Goal: Information Seeking & Learning: Learn about a topic

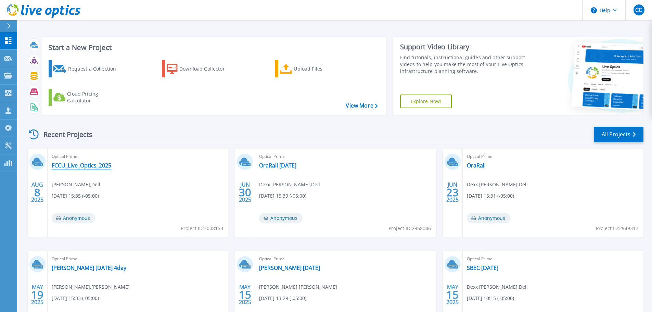
click at [82, 168] on link "FCCU_Live_Optics_2025" at bounding box center [82, 165] width 60 height 7
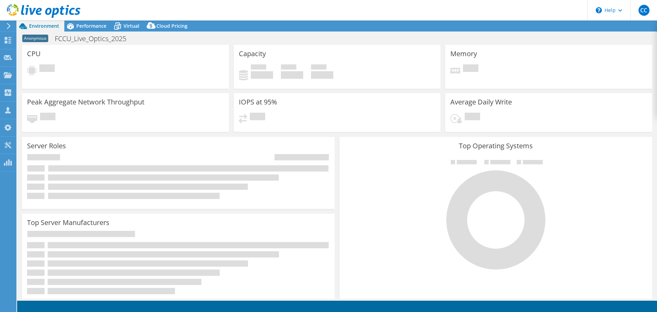
select select "USD"
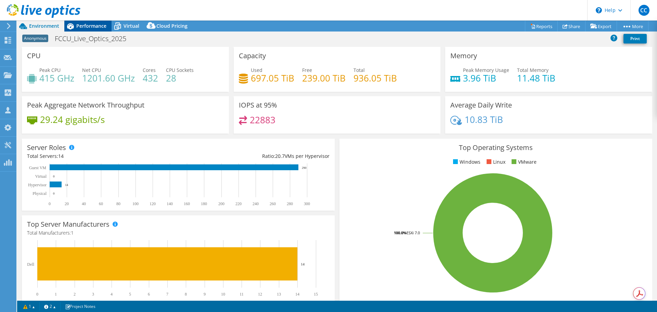
click at [95, 29] on span "Performance" at bounding box center [91, 26] width 30 height 7
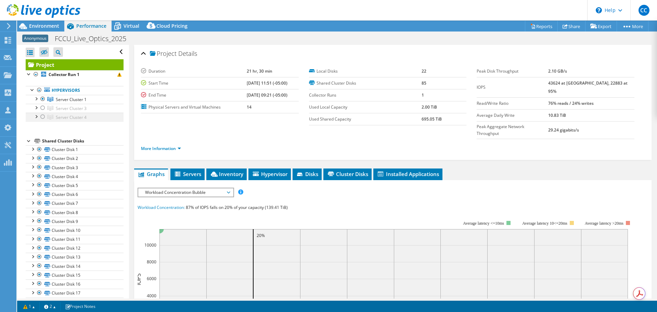
click at [43, 118] on div at bounding box center [42, 117] width 7 height 8
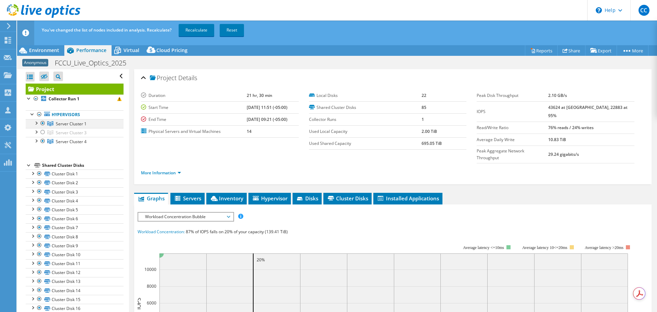
click at [41, 123] on div at bounding box center [42, 123] width 7 height 8
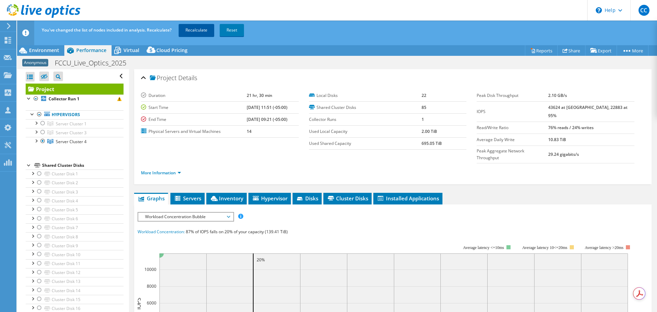
click at [208, 29] on link "Recalculate" at bounding box center [197, 30] width 36 height 12
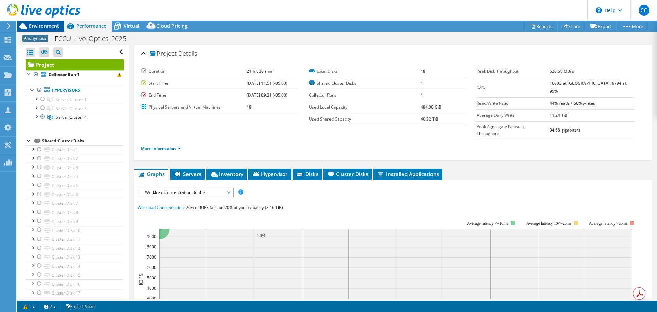
click at [59, 24] on span "Environment" at bounding box center [44, 26] width 30 height 7
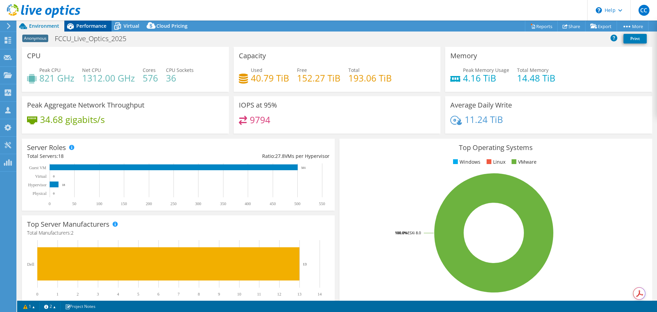
click at [100, 29] on div "Performance" at bounding box center [87, 26] width 47 height 11
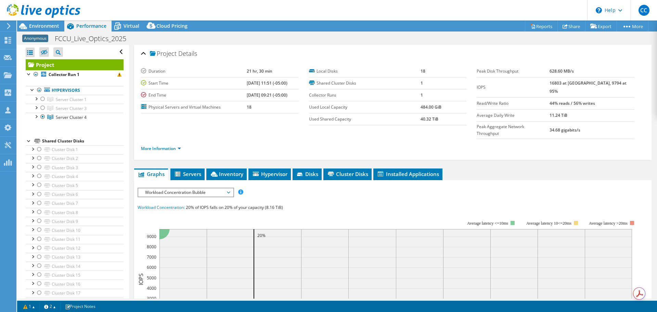
click at [195, 188] on span "Workload Concentration Bubble" at bounding box center [186, 192] width 88 height 8
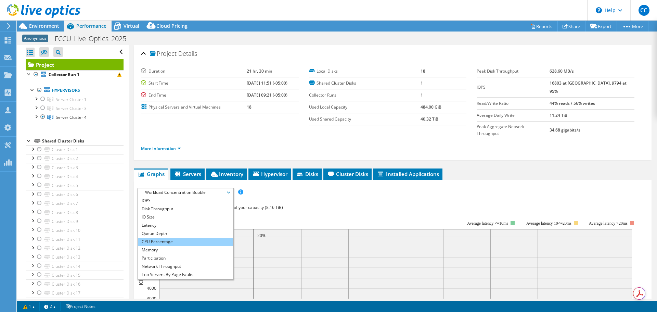
click at [190, 238] on li "CPU Percentage" at bounding box center [185, 242] width 95 height 8
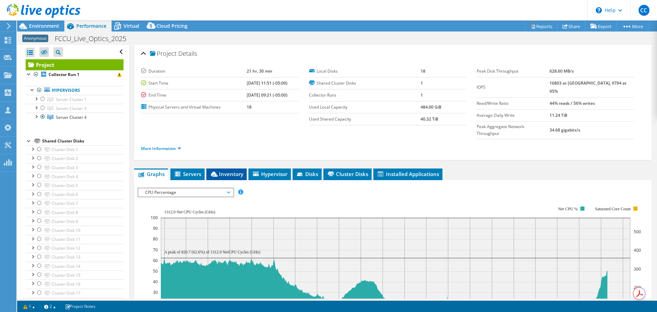
click at [232, 170] on span "Inventory" at bounding box center [227, 173] width 34 height 7
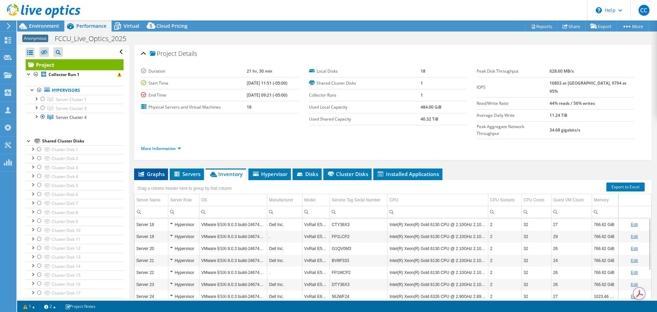
click at [159, 170] on span "Graphs" at bounding box center [151, 173] width 27 height 7
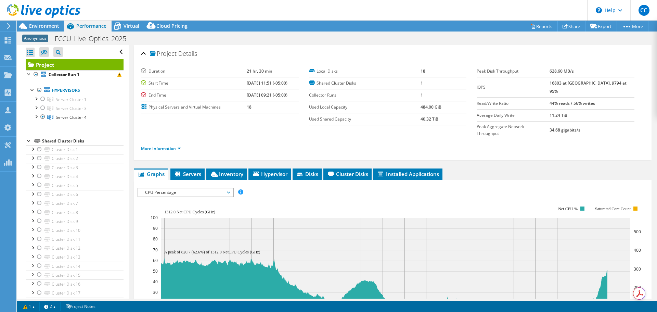
scroll to position [68, 0]
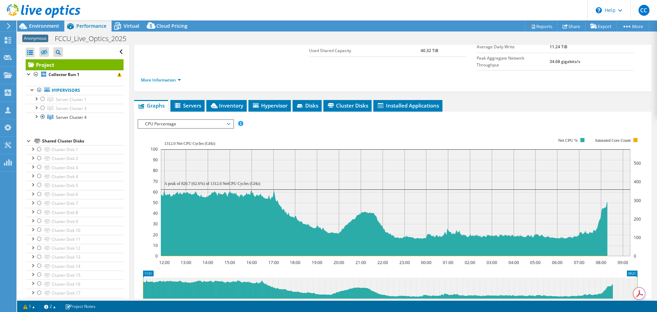
click at [203, 120] on span "CPU Percentage" at bounding box center [186, 124] width 88 height 8
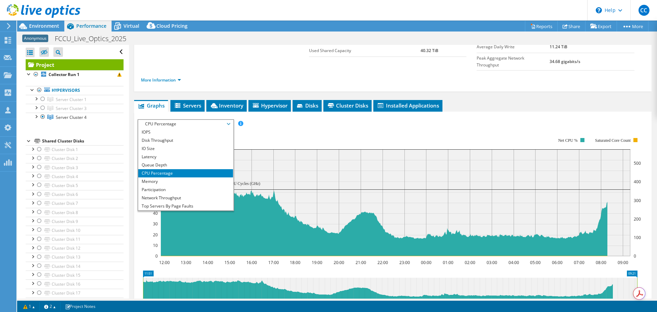
click at [324, 128] on rect at bounding box center [396, 196] width 490 height 137
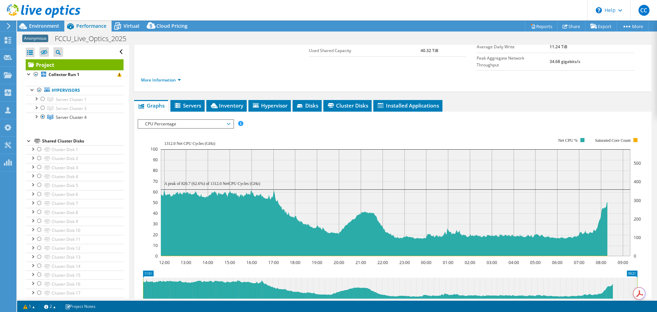
scroll to position [0, 0]
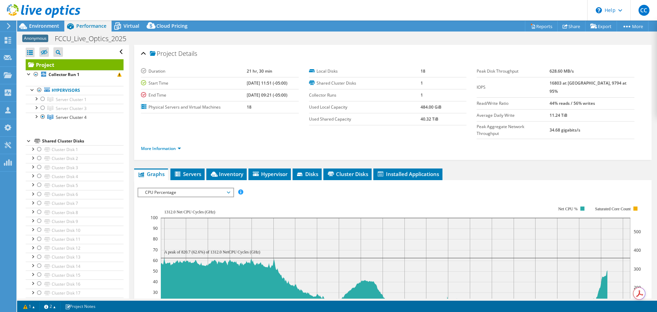
click at [215, 188] on span "CPU Percentage" at bounding box center [186, 192] width 88 height 8
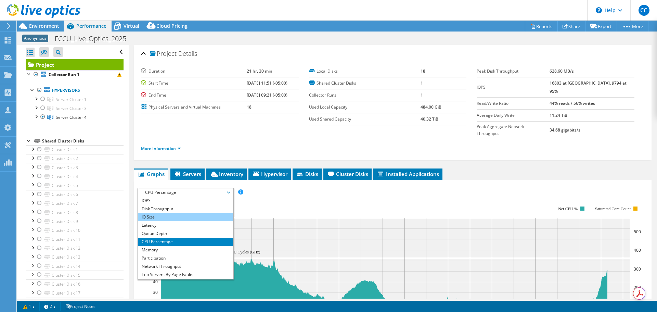
scroll to position [25, 0]
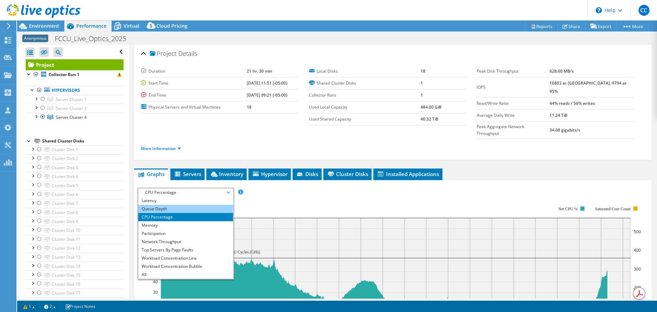
click at [175, 205] on li "Queue Depth" at bounding box center [185, 209] width 95 height 8
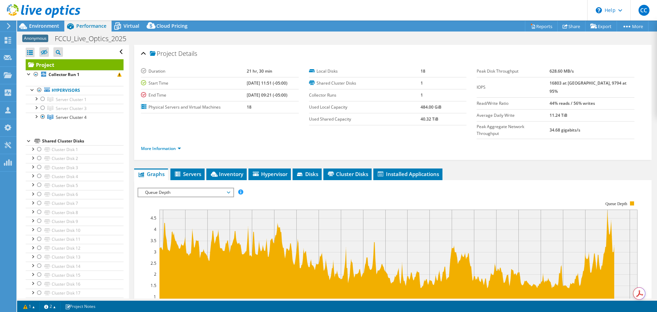
click at [220, 188] on span "Queue Depth" at bounding box center [186, 192] width 88 height 8
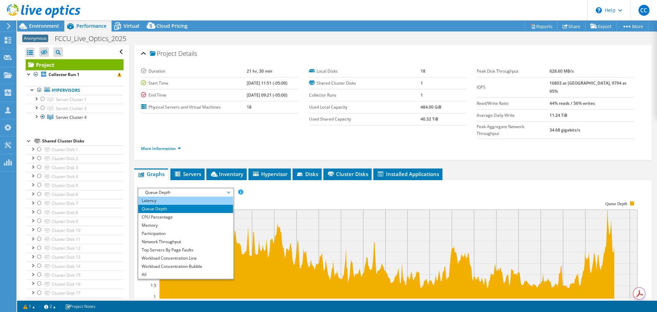
click at [182, 196] on li "Latency" at bounding box center [185, 200] width 95 height 8
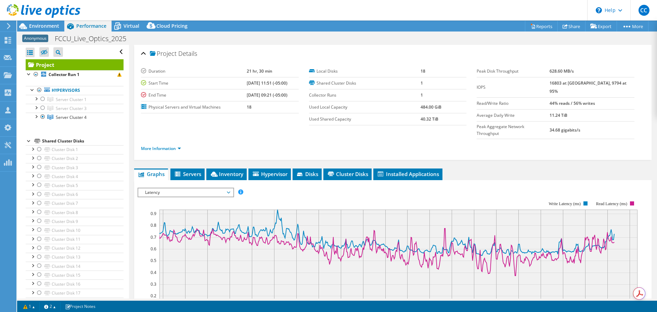
click at [211, 188] on span "Latency" at bounding box center [186, 192] width 88 height 8
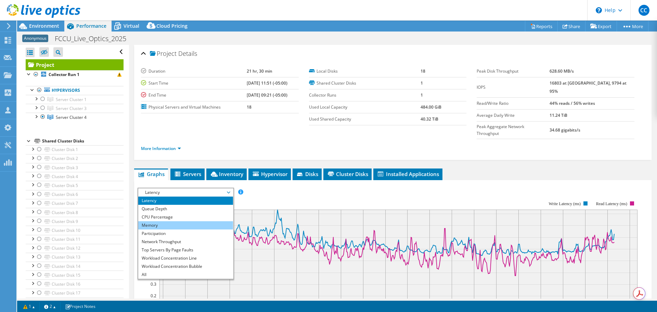
click at [190, 221] on li "Memory" at bounding box center [185, 225] width 95 height 8
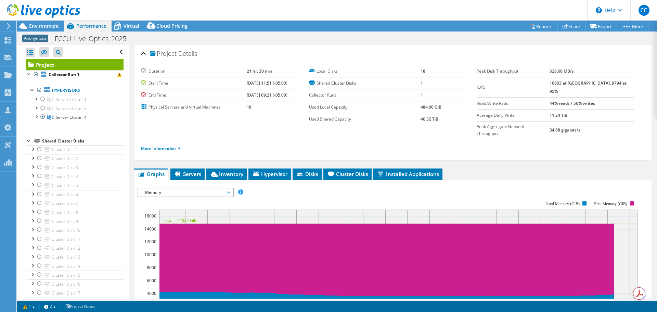
click at [164, 188] on span "Memory" at bounding box center [186, 192] width 88 height 8
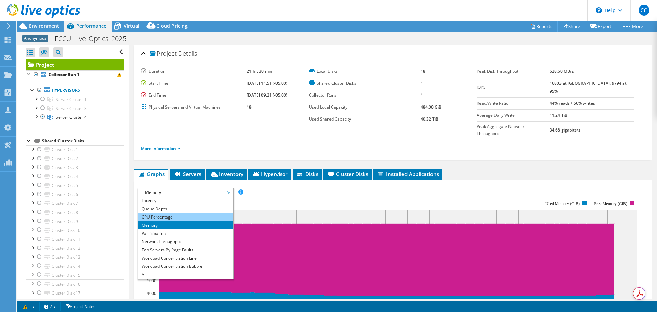
click at [166, 213] on li "CPU Percentage" at bounding box center [185, 217] width 95 height 8
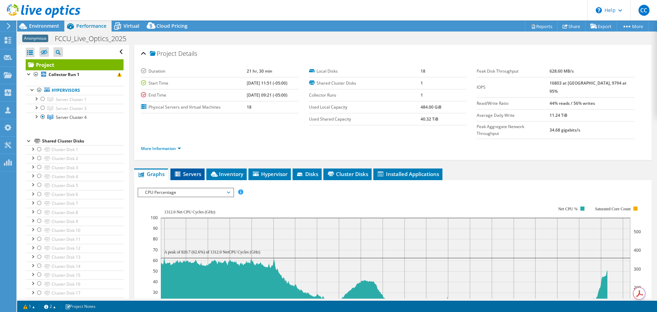
click at [192, 170] on span "Servers" at bounding box center [187, 173] width 27 height 7
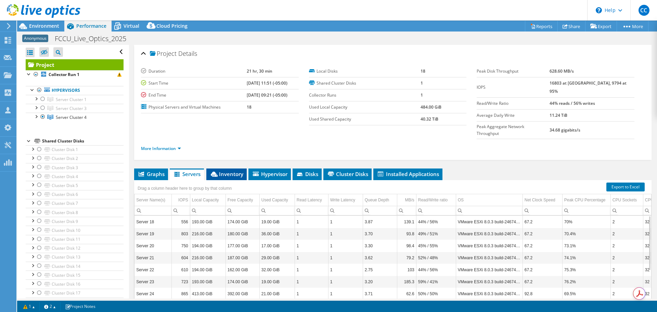
click at [230, 170] on span "Inventory" at bounding box center [227, 173] width 34 height 7
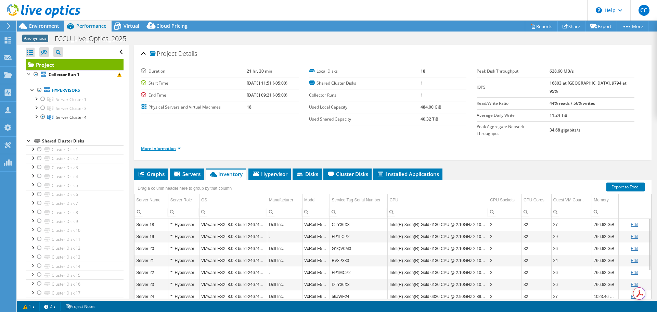
click at [173, 145] on link "More Information" at bounding box center [161, 148] width 40 height 6
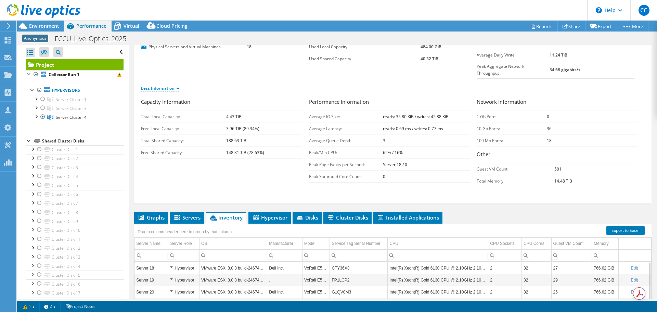
scroll to position [68, 0]
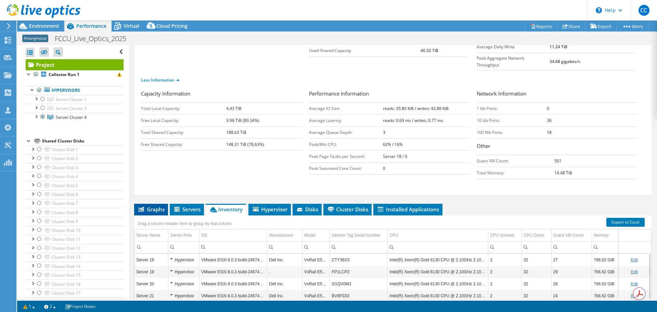
click at [154, 206] on span "Graphs" at bounding box center [151, 209] width 27 height 7
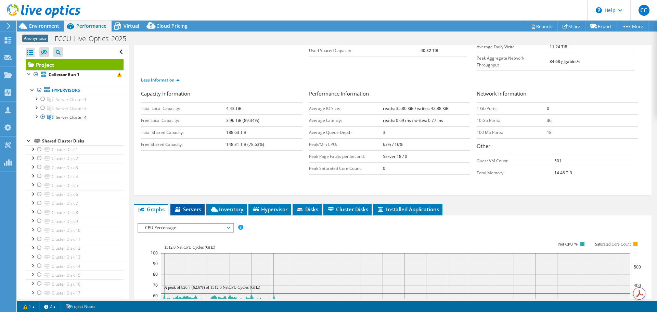
click at [191, 206] on span "Servers" at bounding box center [187, 209] width 27 height 7
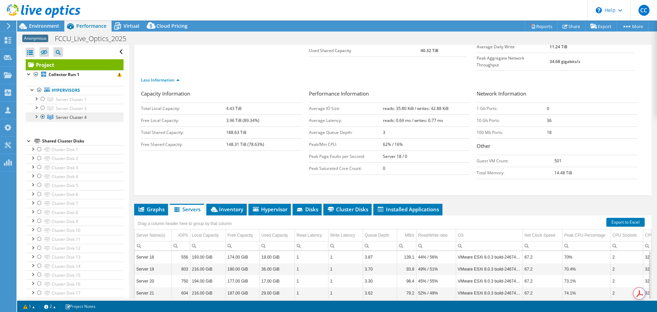
click at [61, 102] on span "Server Cluster 4" at bounding box center [71, 100] width 31 height 6
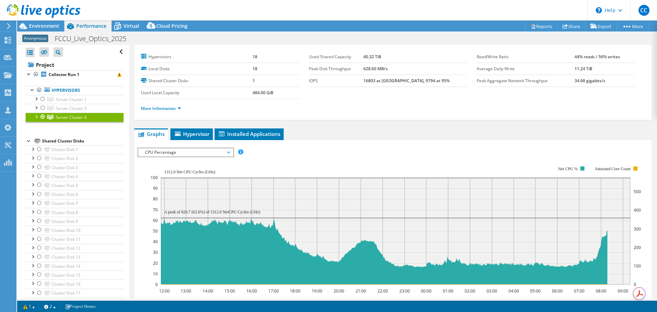
scroll to position [0, 0]
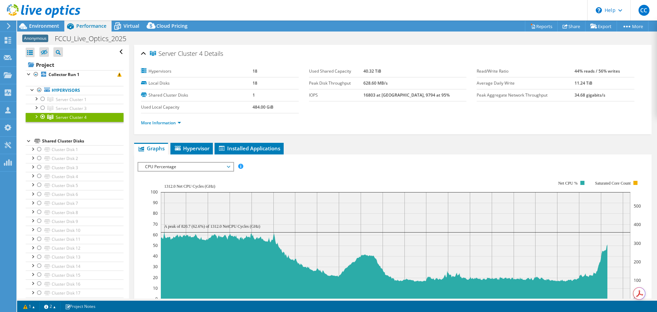
click at [175, 126] on li "More Information" at bounding box center [163, 123] width 44 height 8
click at [177, 119] on li "More Information" at bounding box center [163, 123] width 44 height 8
click at [178, 122] on link "More Information" at bounding box center [161, 123] width 40 height 6
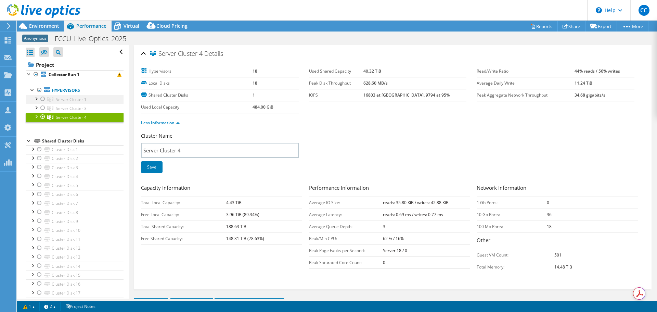
click at [42, 99] on div at bounding box center [42, 99] width 7 height 8
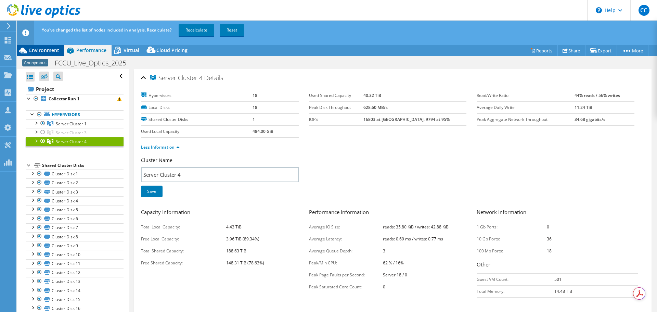
click at [53, 49] on span "Environment" at bounding box center [44, 50] width 30 height 7
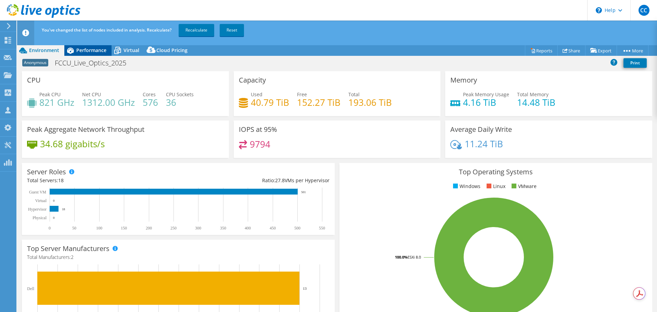
click at [79, 52] on span "Performance" at bounding box center [91, 50] width 30 height 7
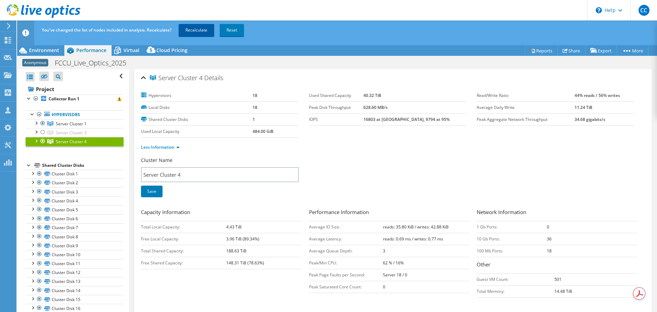
click at [199, 33] on link "Recalculate" at bounding box center [197, 30] width 36 height 12
click at [43, 141] on div at bounding box center [42, 141] width 7 height 8
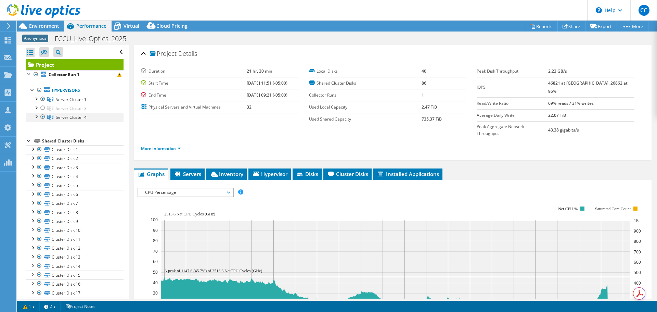
click at [43, 115] on div at bounding box center [42, 117] width 7 height 8
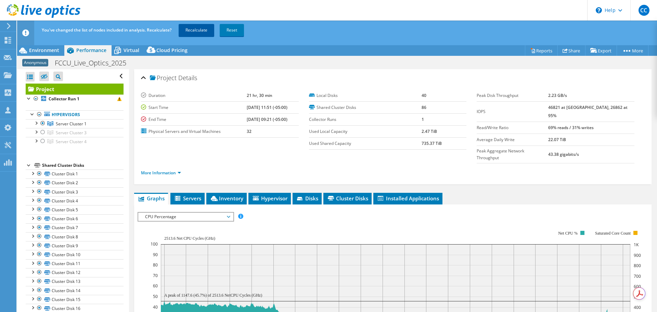
click at [205, 31] on link "Recalculate" at bounding box center [197, 30] width 36 height 12
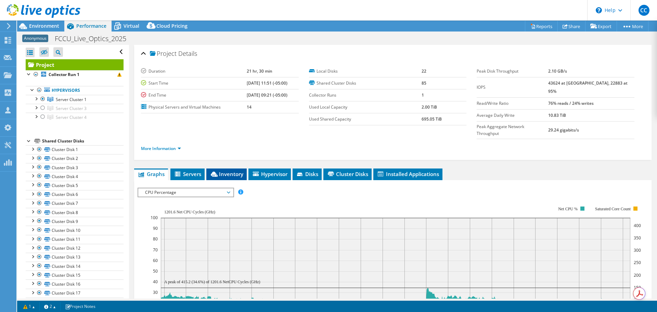
click at [227, 170] on span "Inventory" at bounding box center [227, 173] width 34 height 7
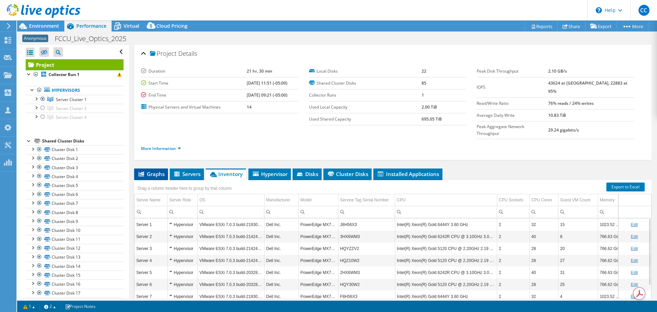
click at [150, 170] on span "Graphs" at bounding box center [151, 173] width 27 height 7
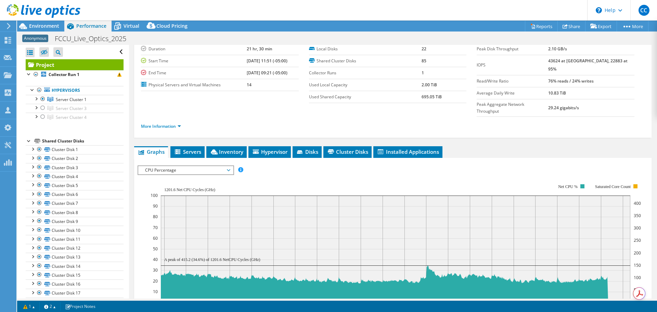
scroll to position [34, 0]
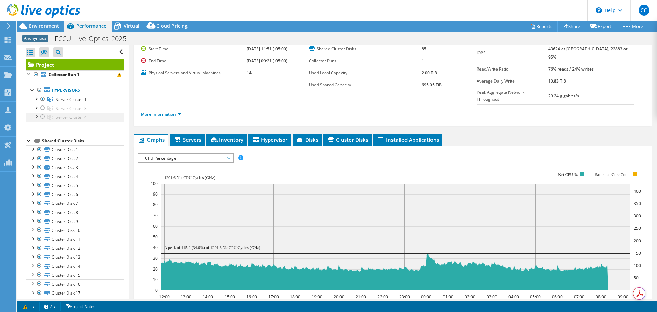
click at [43, 119] on div at bounding box center [42, 117] width 7 height 8
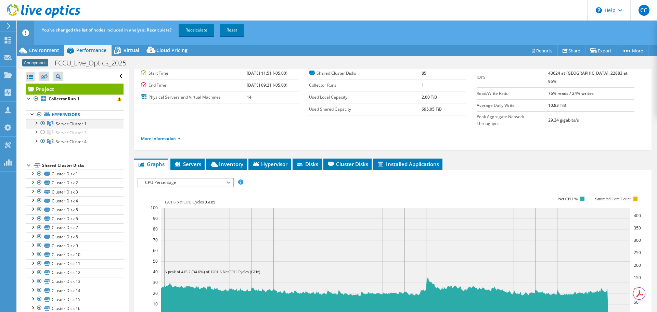
click at [42, 123] on div at bounding box center [42, 123] width 7 height 8
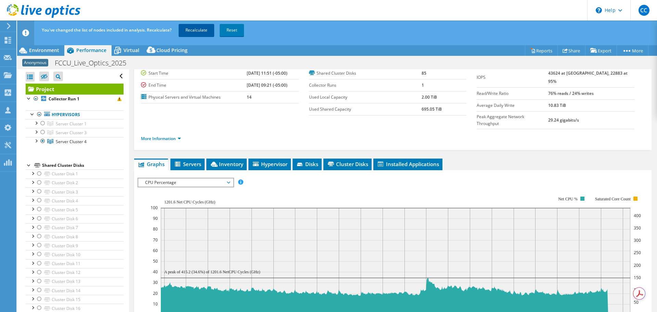
click at [196, 31] on link "Recalculate" at bounding box center [197, 30] width 36 height 12
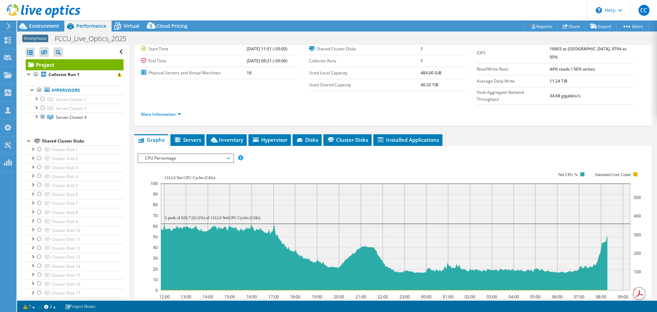
scroll to position [0, 0]
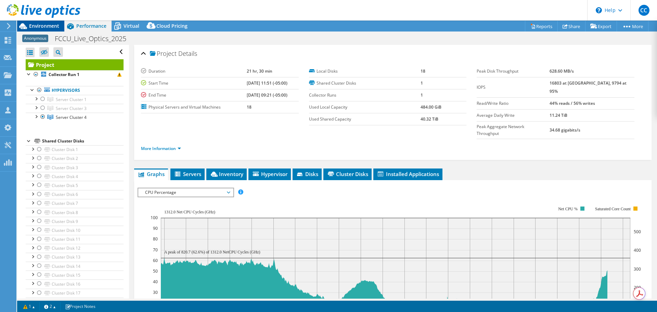
click at [55, 27] on span "Environment" at bounding box center [44, 26] width 30 height 7
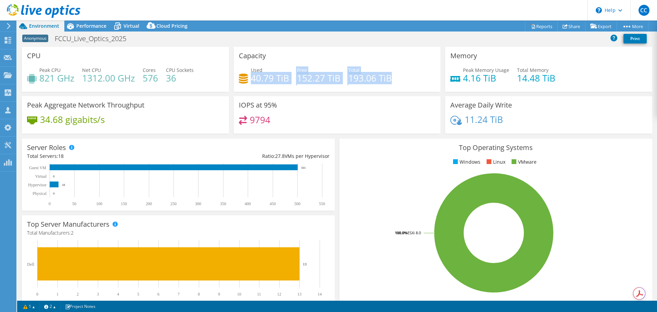
drag, startPoint x: 249, startPoint y: 81, endPoint x: 399, endPoint y: 112, distance: 153.4
click at [387, 84] on div "Used 40.79 TiB Free 152.27 TiB Total 193.06 TiB" at bounding box center [337, 77] width 197 height 22
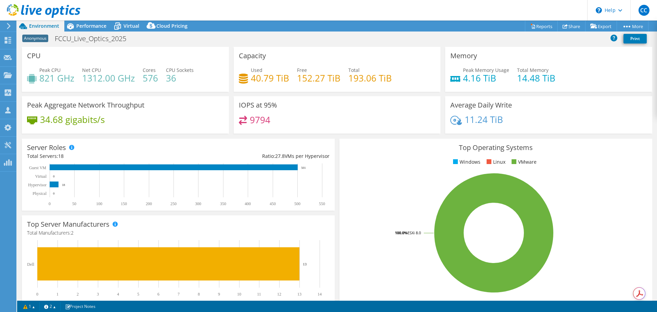
click at [411, 82] on div "Used 40.79 TiB Free 152.27 TiB Total 193.06 TiB" at bounding box center [337, 77] width 197 height 22
drag, startPoint x: 286, startPoint y: 79, endPoint x: 239, endPoint y: 79, distance: 47.2
click at [239, 79] on div "Used 40.79 TiB" at bounding box center [264, 73] width 50 height 15
drag, startPoint x: 346, startPoint y: 78, endPoint x: 391, endPoint y: 78, distance: 44.8
click at [391, 78] on div "Used 40.79 TiB Free 152.27 TiB Total 193.06 TiB" at bounding box center [337, 77] width 197 height 22
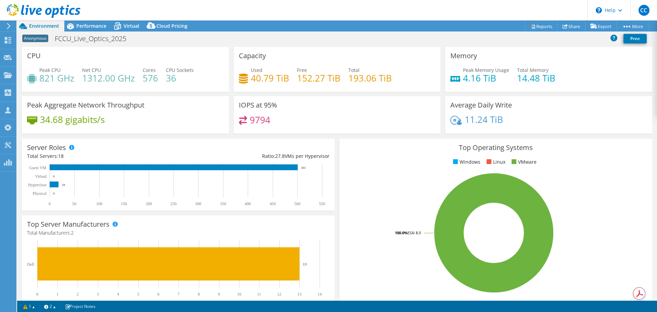
click at [321, 80] on h4 "152.27 TiB" at bounding box center [318, 78] width 43 height 8
click at [87, 24] on span "Performance" at bounding box center [91, 26] width 30 height 7
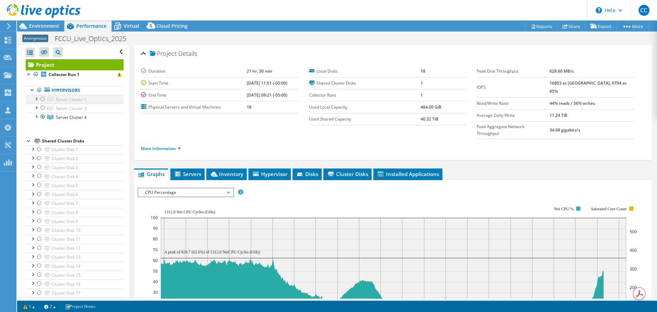
click at [42, 99] on div at bounding box center [42, 99] width 7 height 8
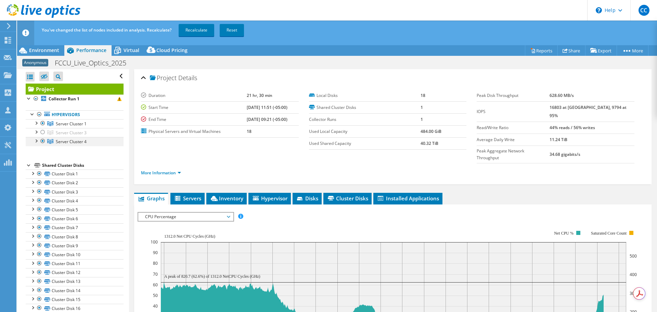
click at [41, 140] on div at bounding box center [42, 141] width 7 height 8
click at [208, 31] on link "Recalculate" at bounding box center [197, 30] width 36 height 12
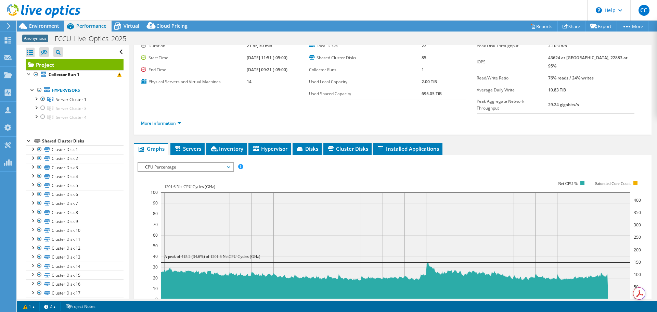
scroll to position [34, 0]
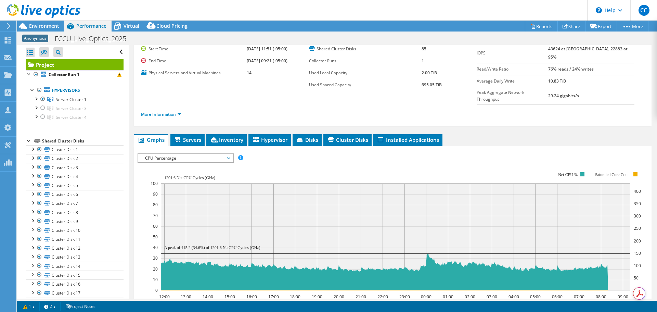
click at [209, 154] on span "CPU Percentage" at bounding box center [186, 158] width 88 height 8
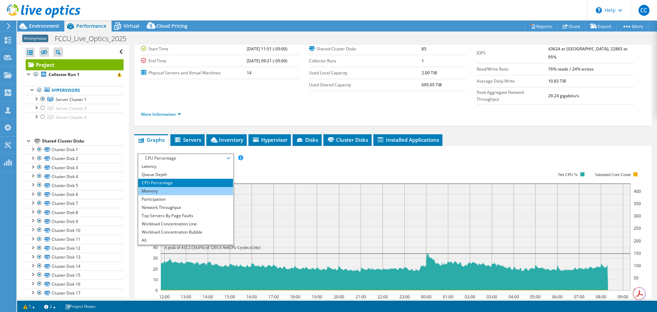
click at [193, 187] on li "Memory" at bounding box center [185, 191] width 95 height 8
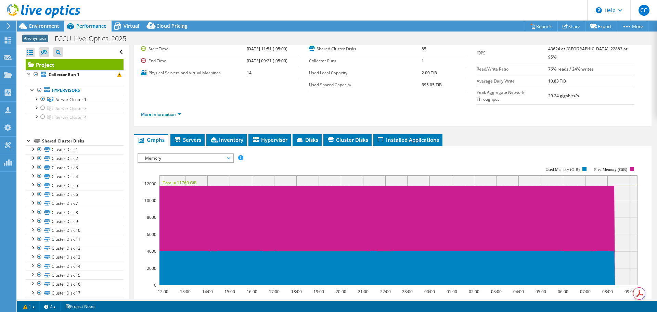
click at [188, 154] on span "Memory" at bounding box center [186, 158] width 88 height 8
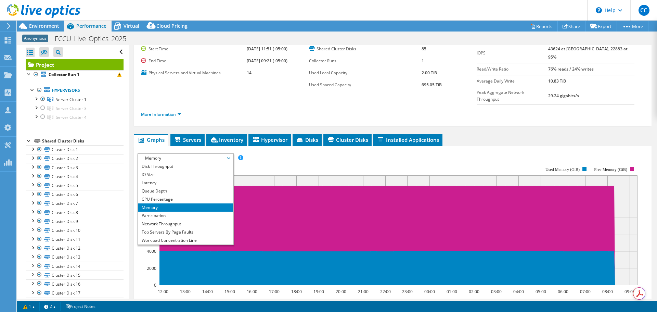
scroll to position [0, 0]
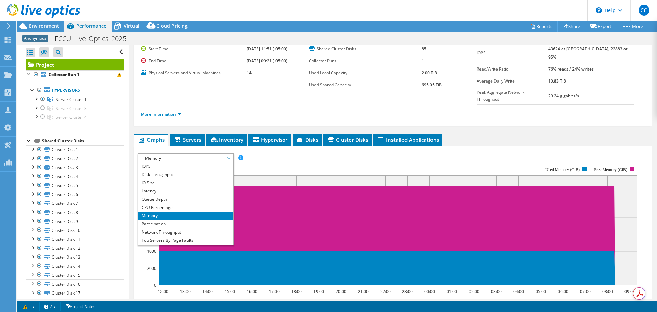
click at [313, 157] on rect at bounding box center [388, 225] width 500 height 137
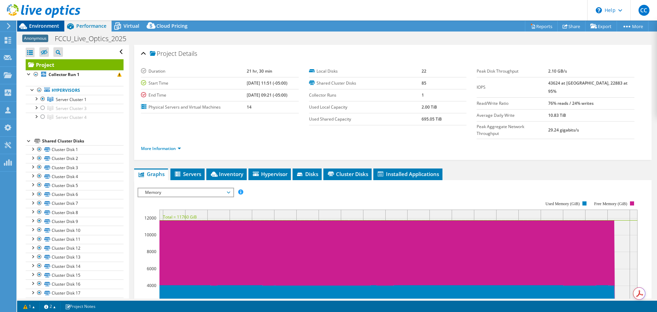
click at [54, 29] on span "Environment" at bounding box center [44, 26] width 30 height 7
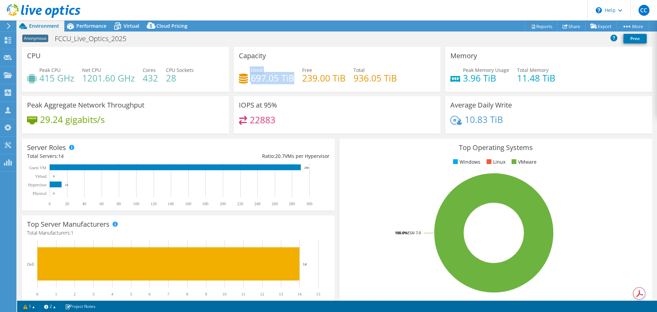
drag, startPoint x: 291, startPoint y: 80, endPoint x: 248, endPoint y: 81, distance: 42.1
click at [248, 81] on div "Used 697.05 TiB" at bounding box center [266, 73] width 55 height 15
drag, startPoint x: 351, startPoint y: 77, endPoint x: 395, endPoint y: 74, distance: 44.6
click at [395, 74] on div "Used 697.05 TiB Free 239.00 TiB Total 936.05 TiB" at bounding box center [337, 77] width 197 height 22
